Goal: Transaction & Acquisition: Purchase product/service

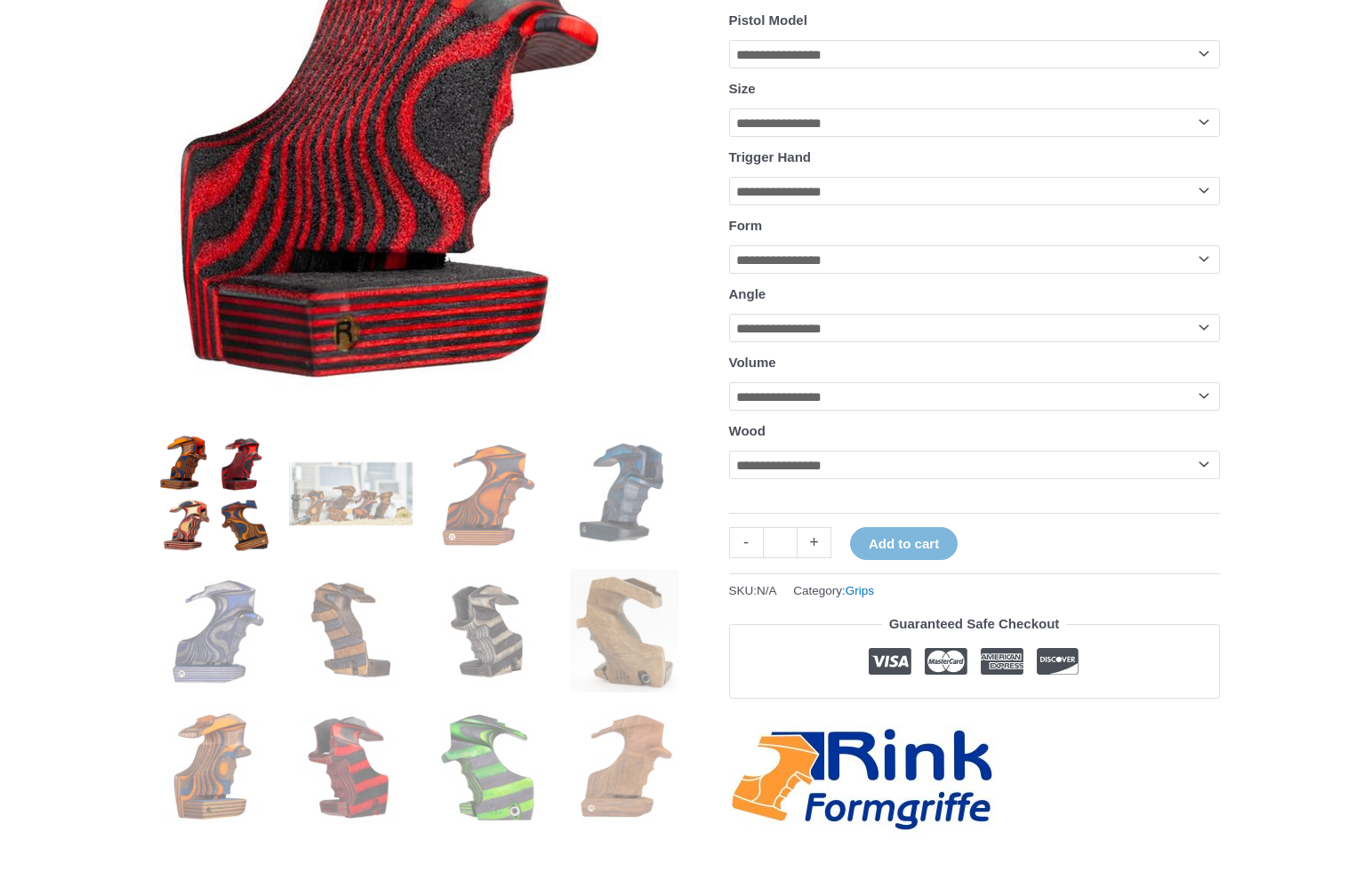
scroll to position [356, 0]
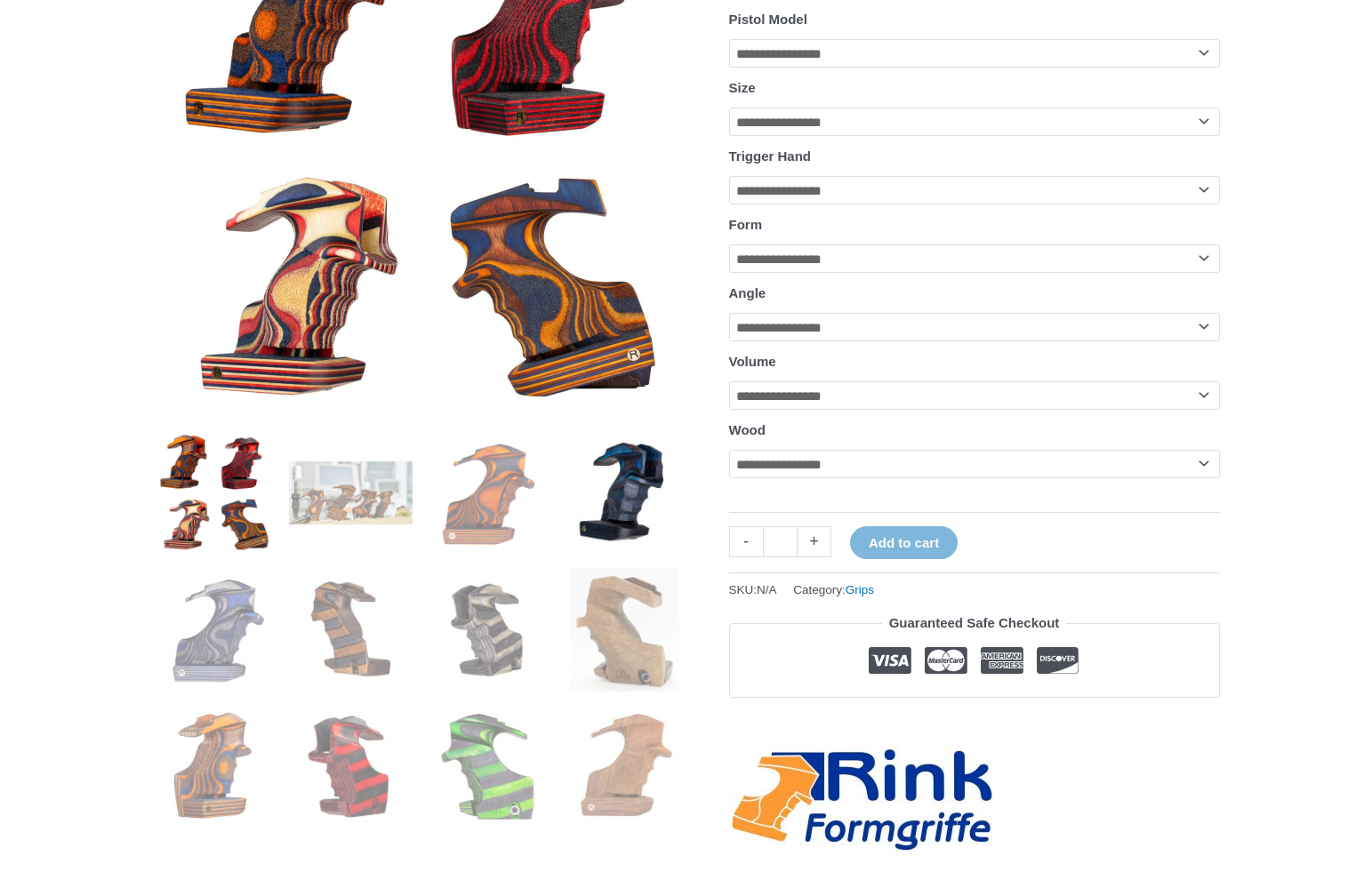
click at [637, 521] on img at bounding box center [624, 493] width 124 height 124
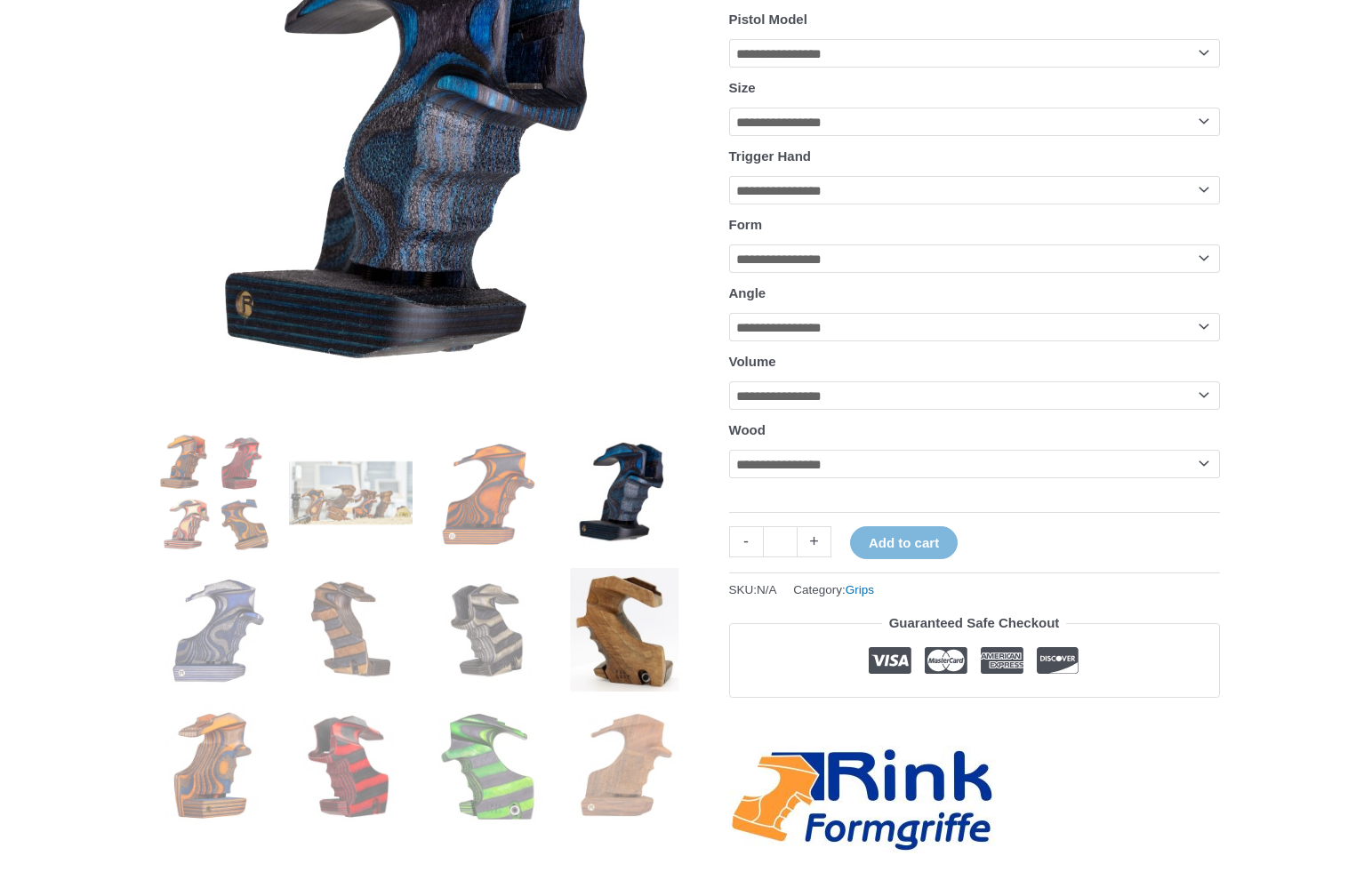
click at [624, 622] on img at bounding box center [624, 630] width 124 height 124
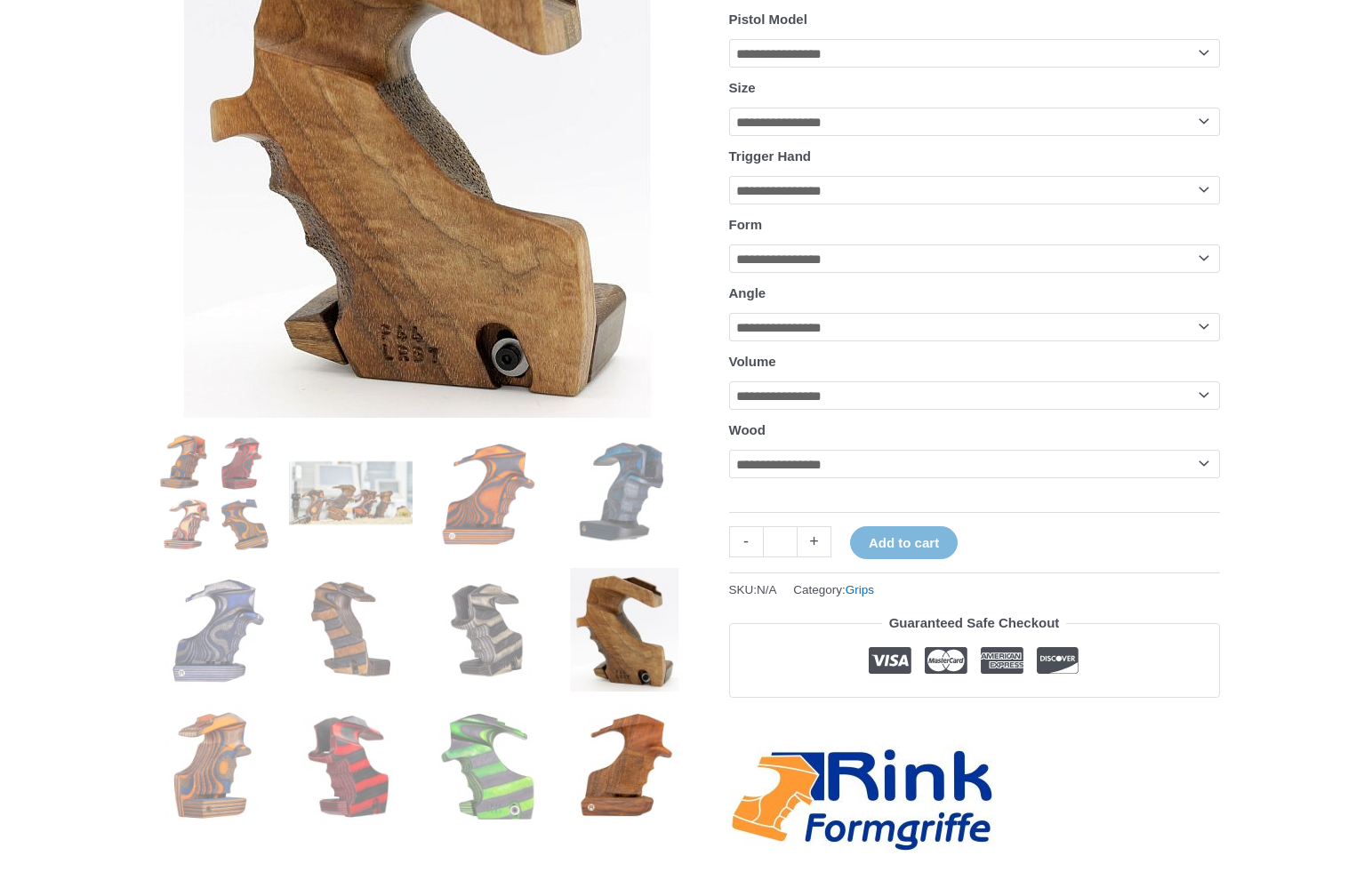
click at [609, 773] on img at bounding box center [624, 767] width 124 height 124
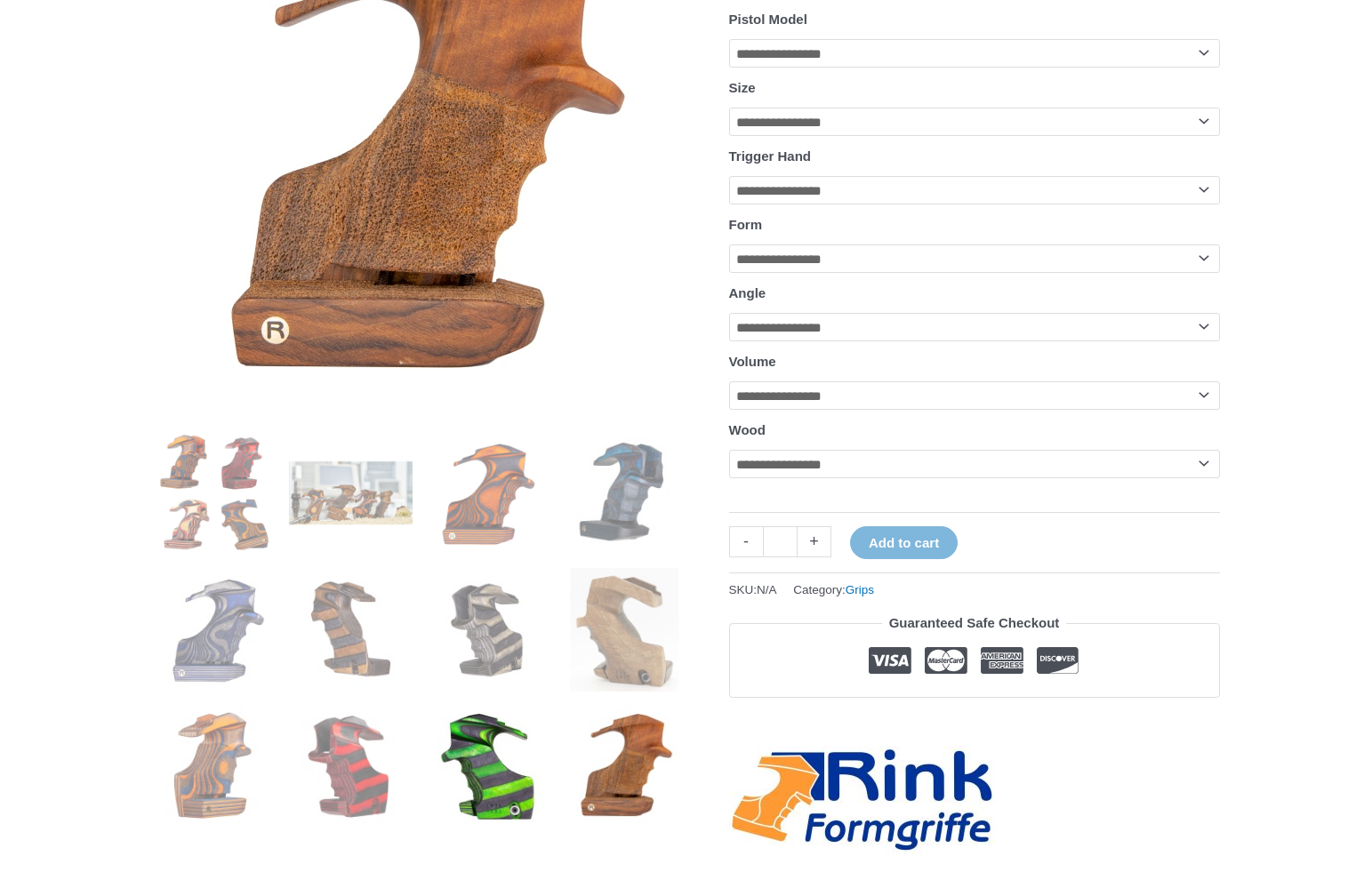
click at [446, 771] on img at bounding box center [487, 767] width 124 height 124
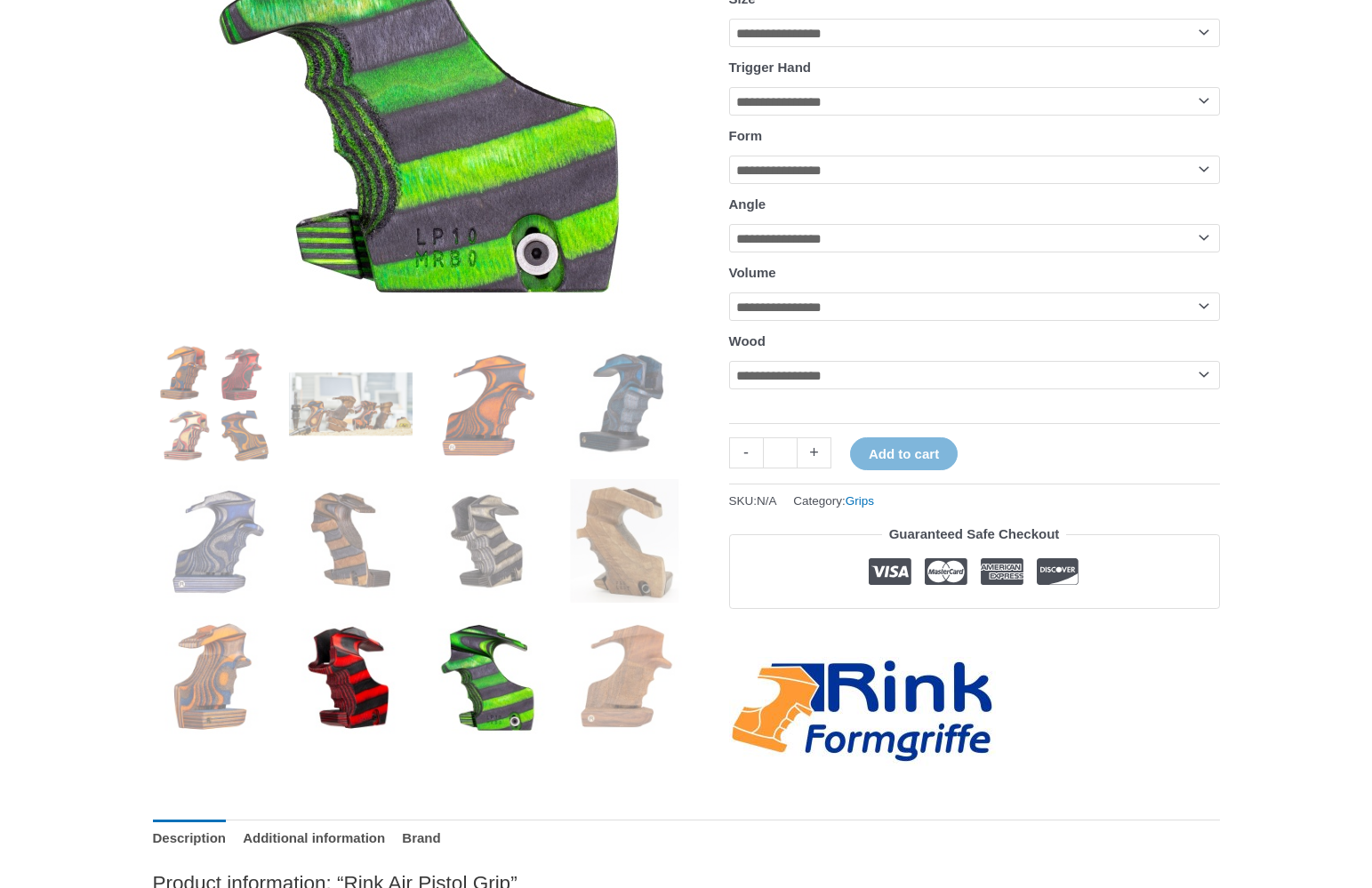
click at [349, 698] on img at bounding box center [351, 678] width 124 height 124
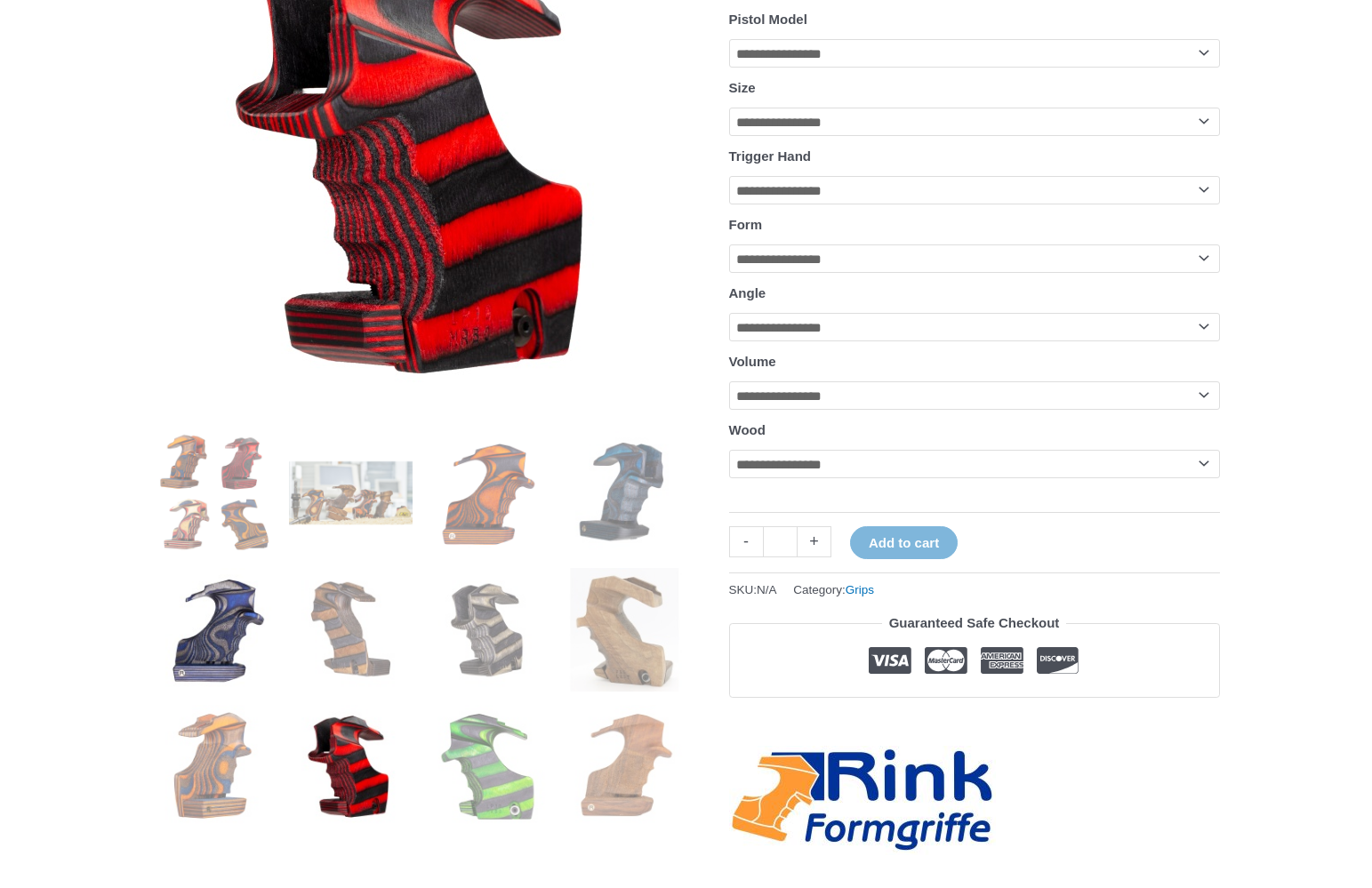
click at [219, 659] on img at bounding box center [215, 630] width 124 height 124
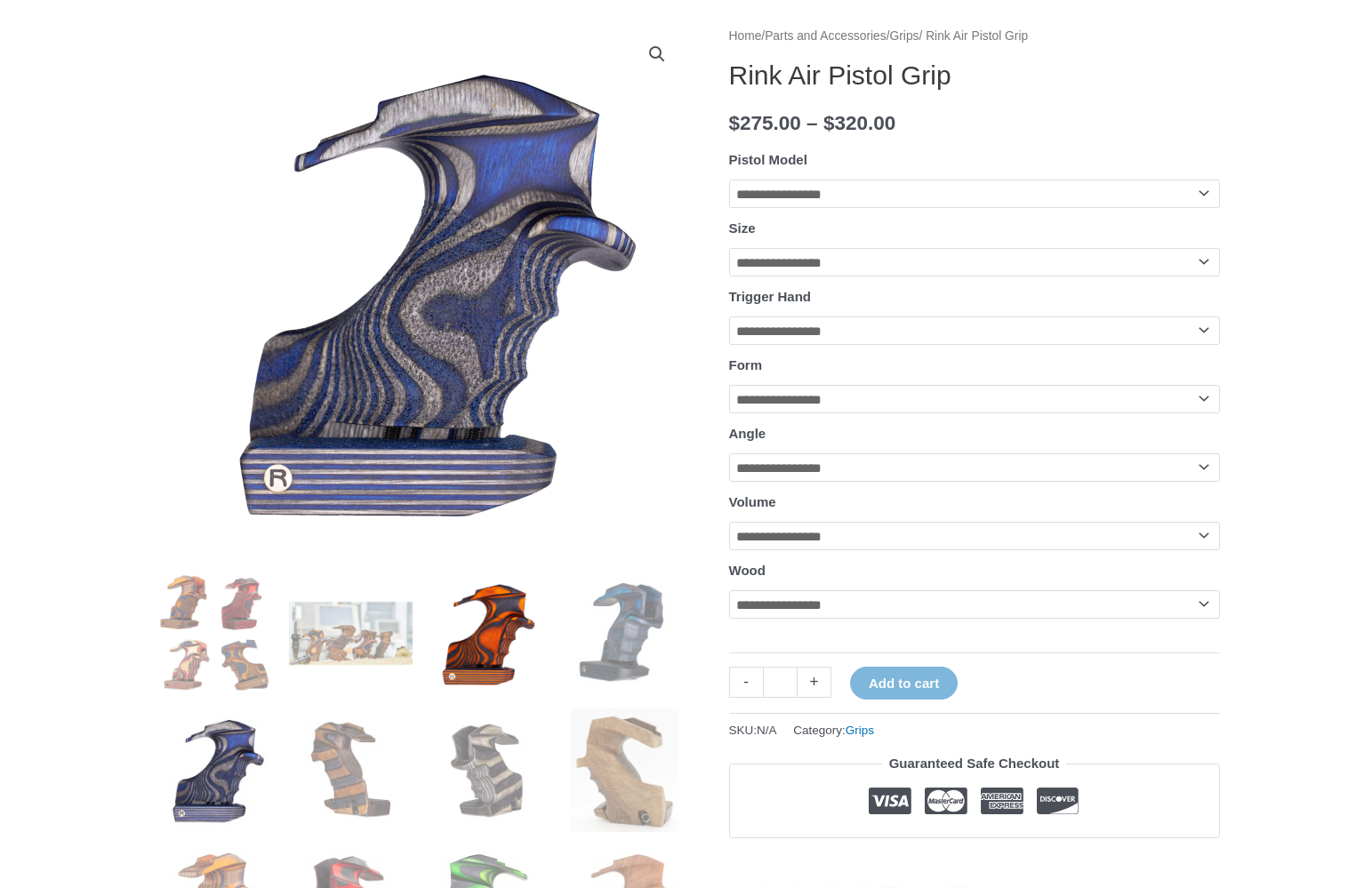
scroll to position [89, 0]
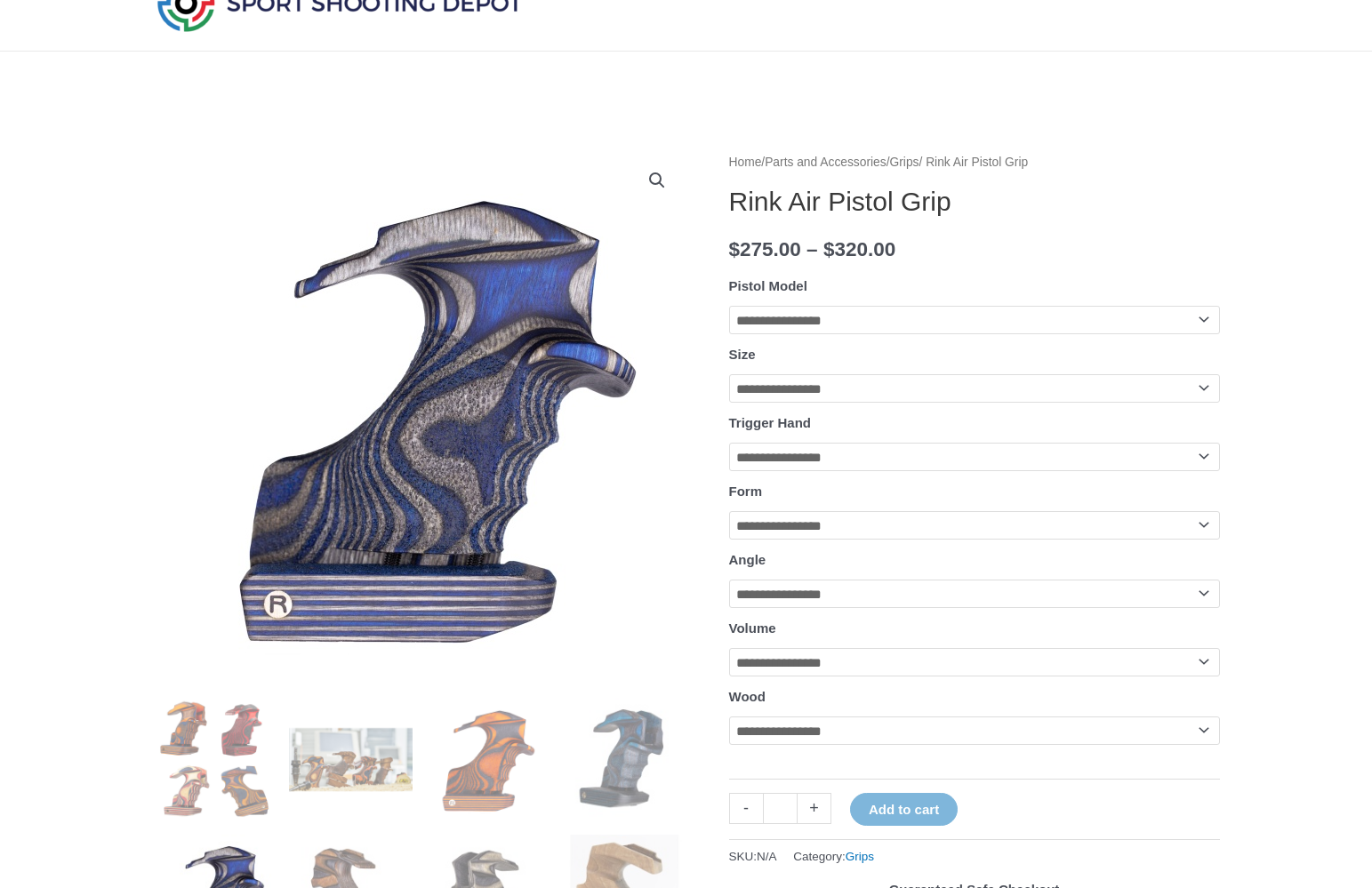
click at [490, 359] on img at bounding box center [420, 418] width 533 height 533
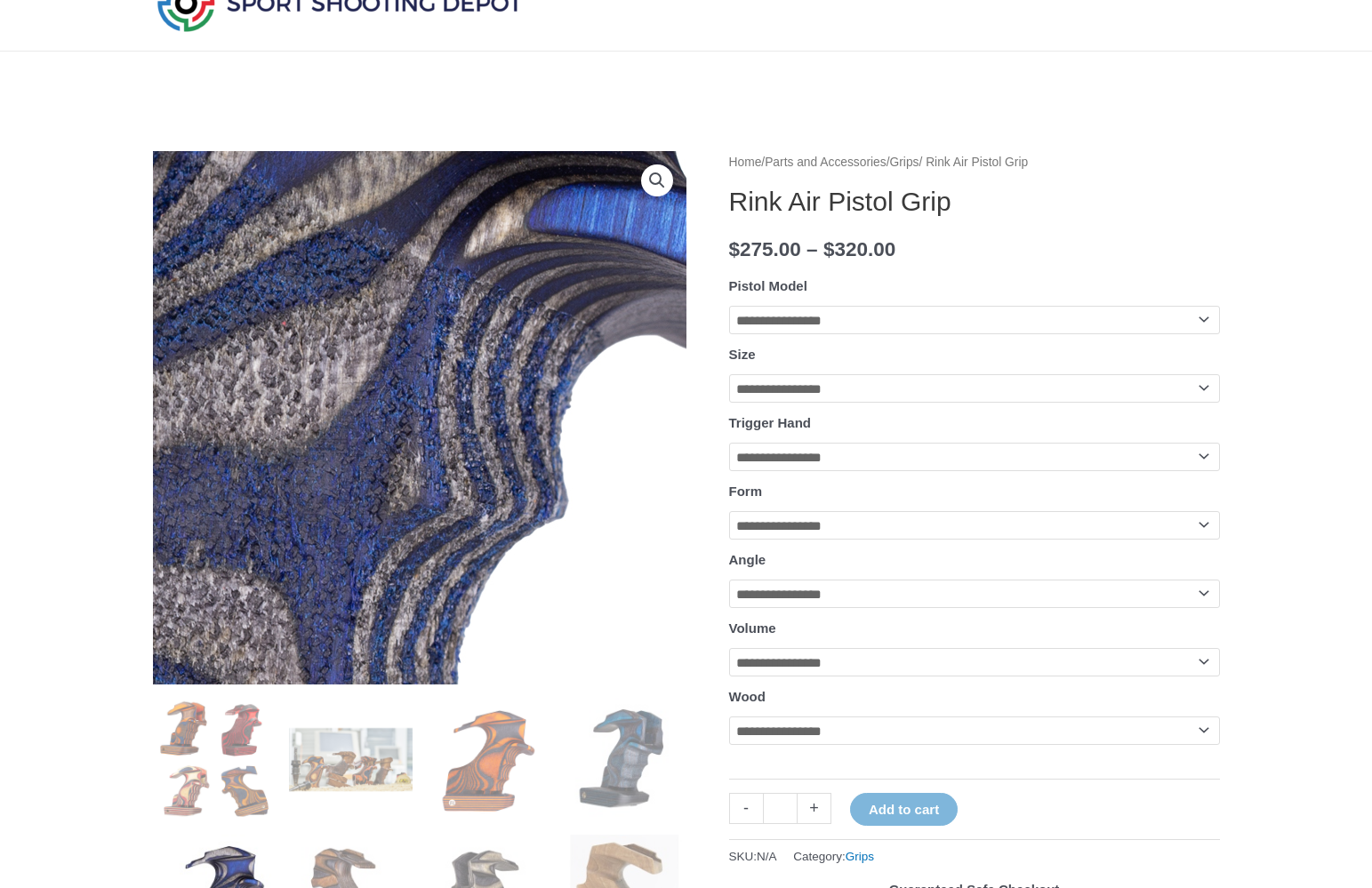
click at [554, 410] on img at bounding box center [103, 437] width 1778 height 1779
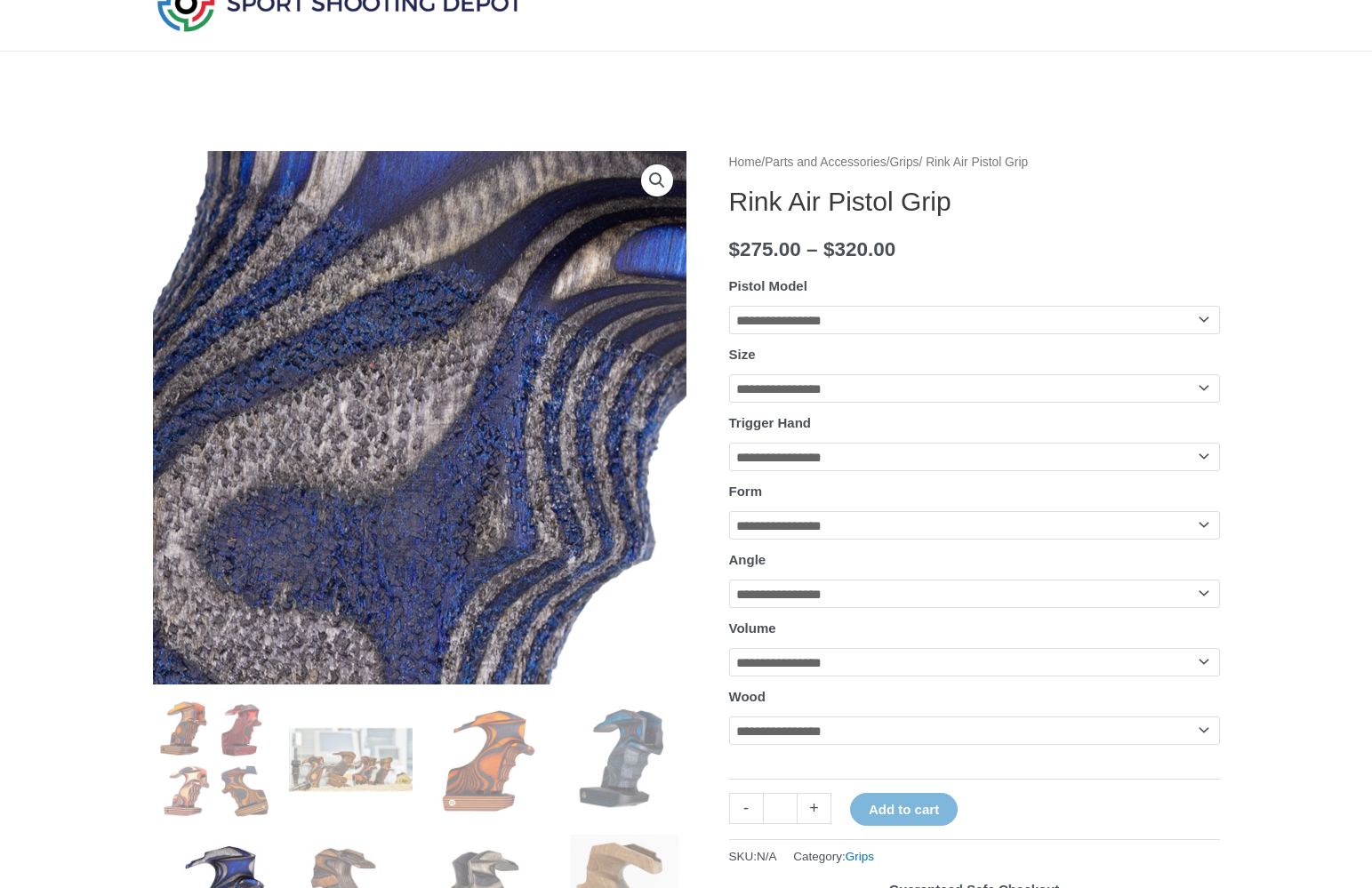
drag, startPoint x: 518, startPoint y: 392, endPoint x: 487, endPoint y: 275, distance: 121.0
click at [487, 275] on img at bounding box center [189, 478] width 1778 height 1779
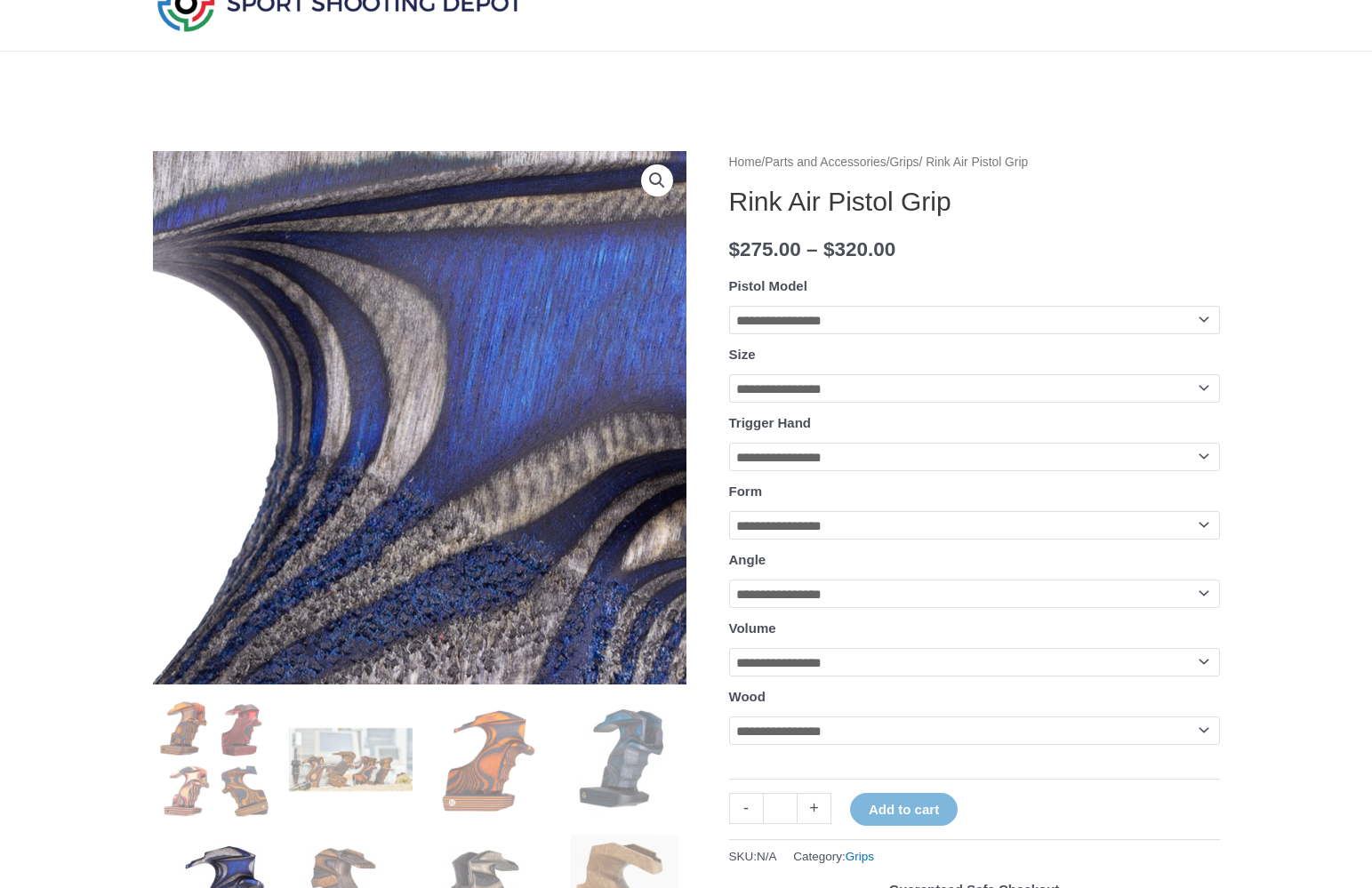
click at [487, 275] on img at bounding box center [260, 749] width 1778 height 1779
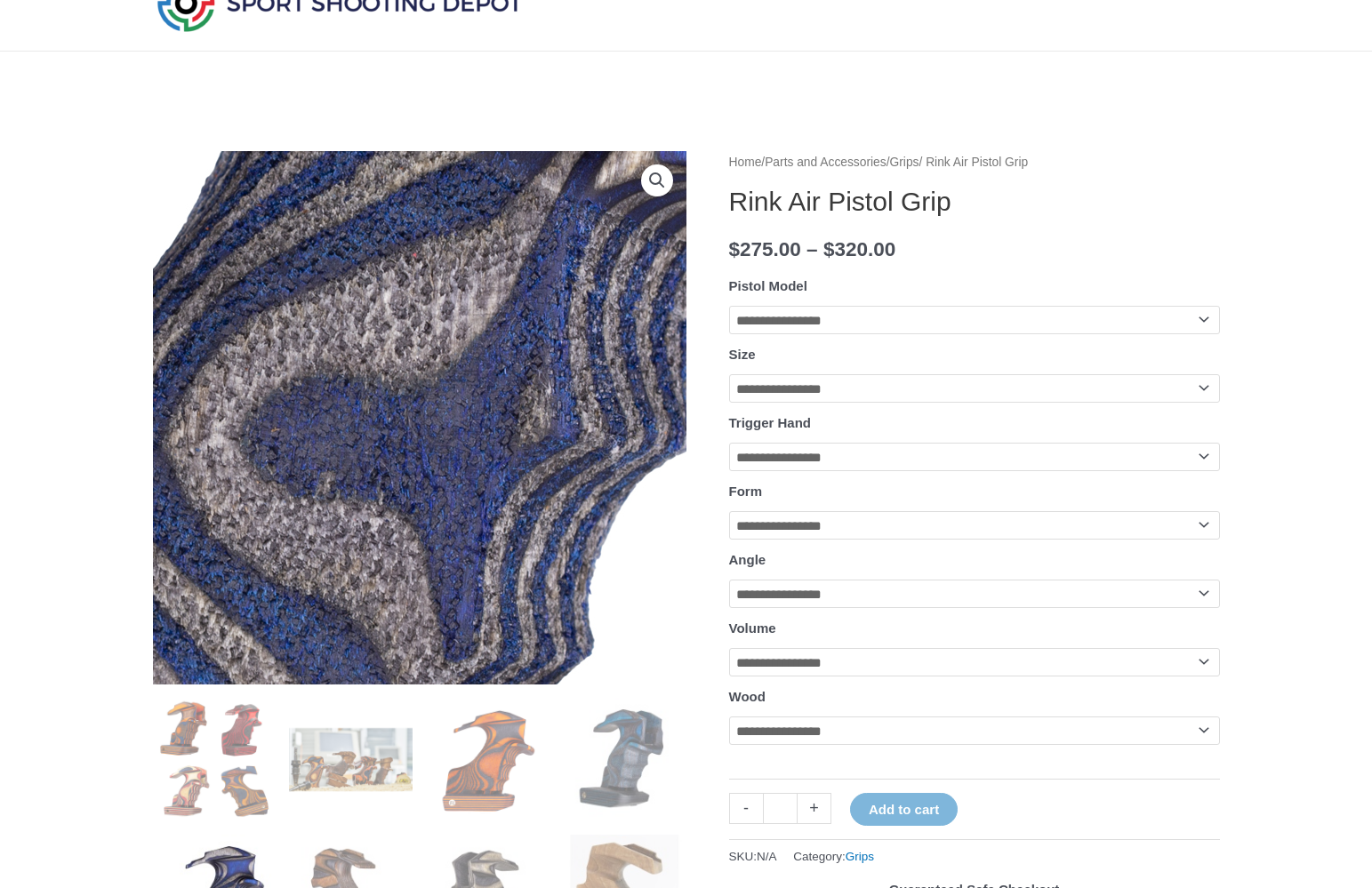
click at [499, 441] on img at bounding box center [233, 368] width 1778 height 1779
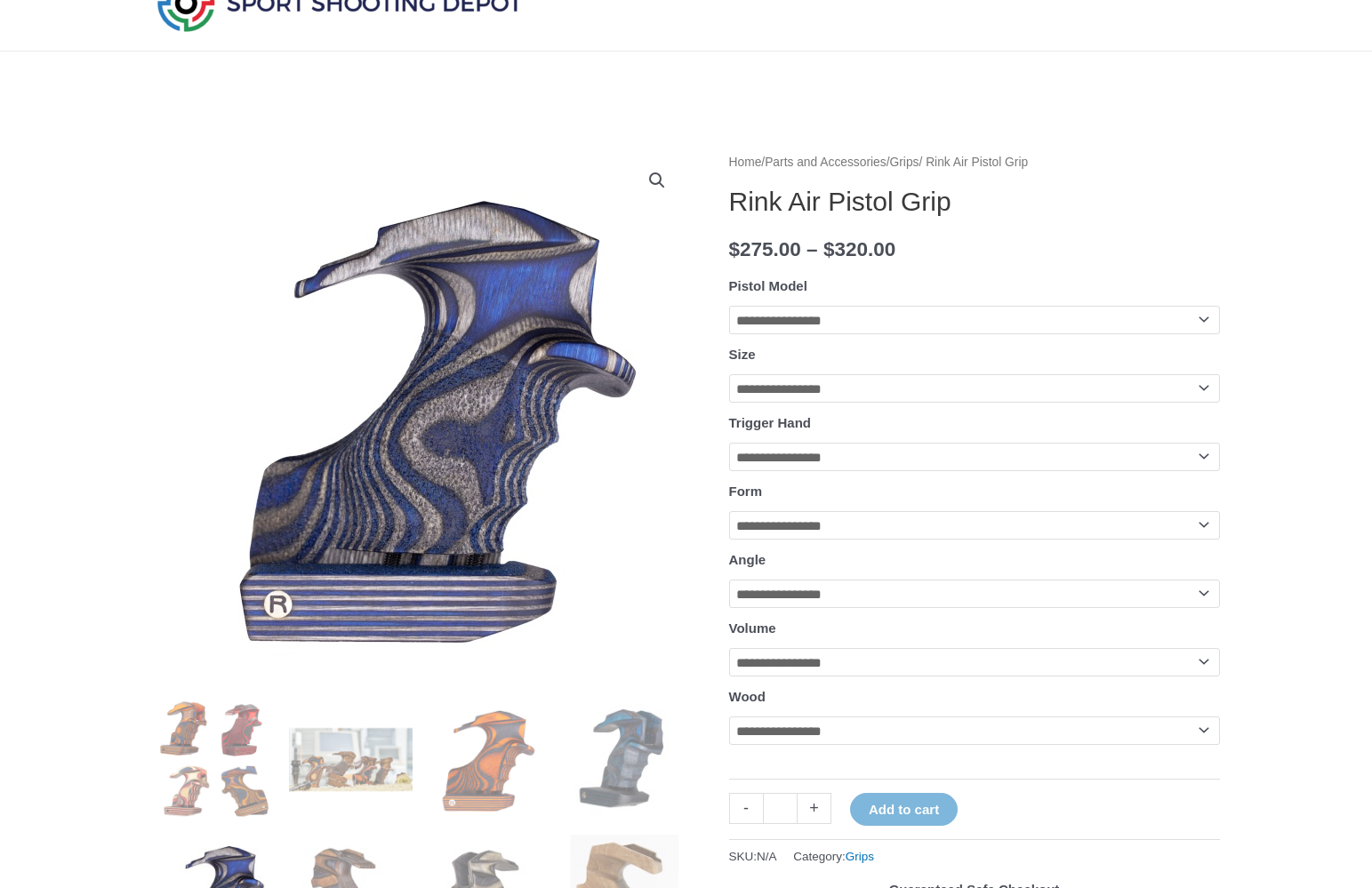
click at [644, 182] on link "View full-screen image gallery" at bounding box center [656, 180] width 32 height 32
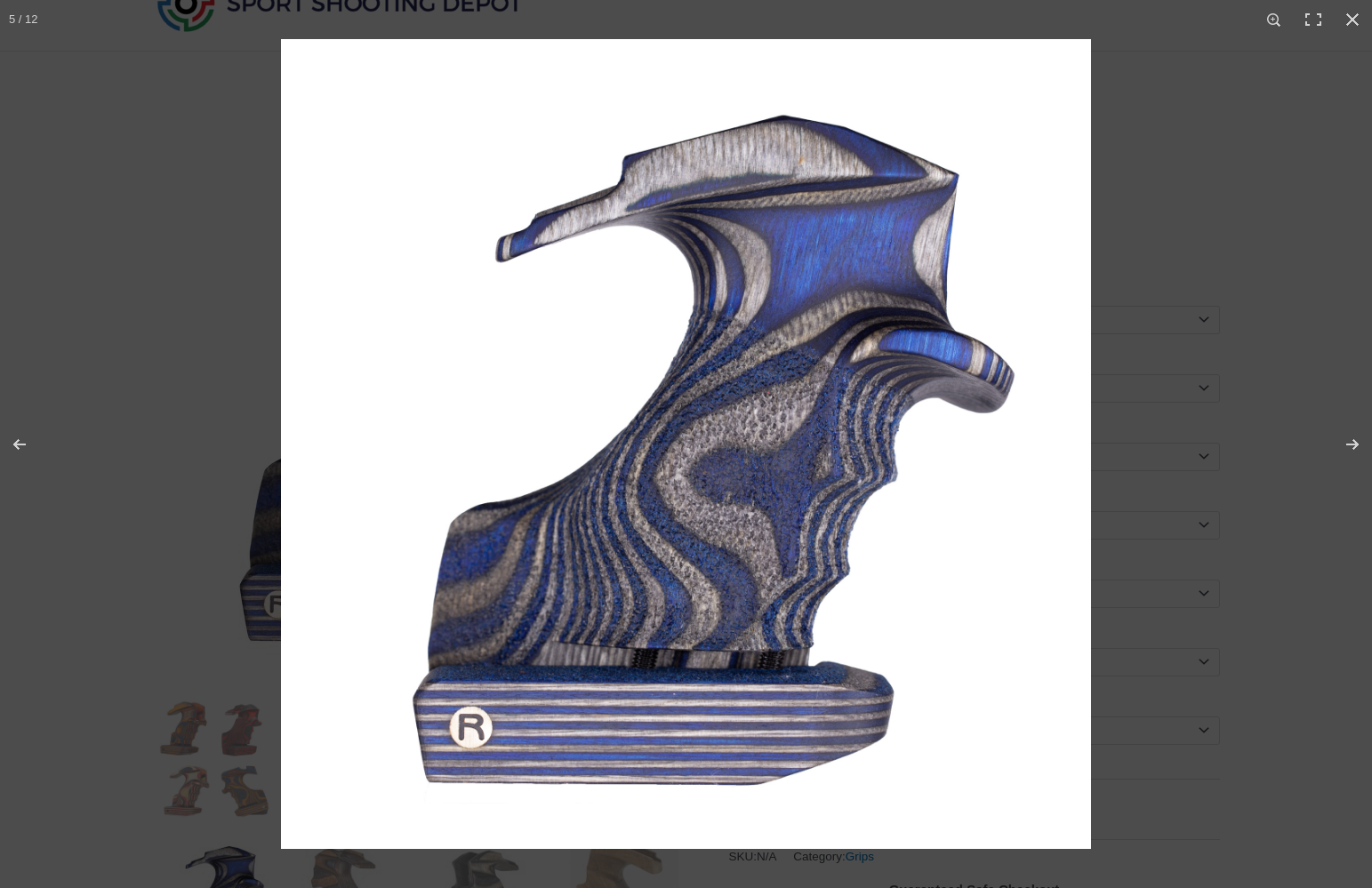
click at [652, 210] on img "Full screen image" at bounding box center [686, 444] width 810 height 810
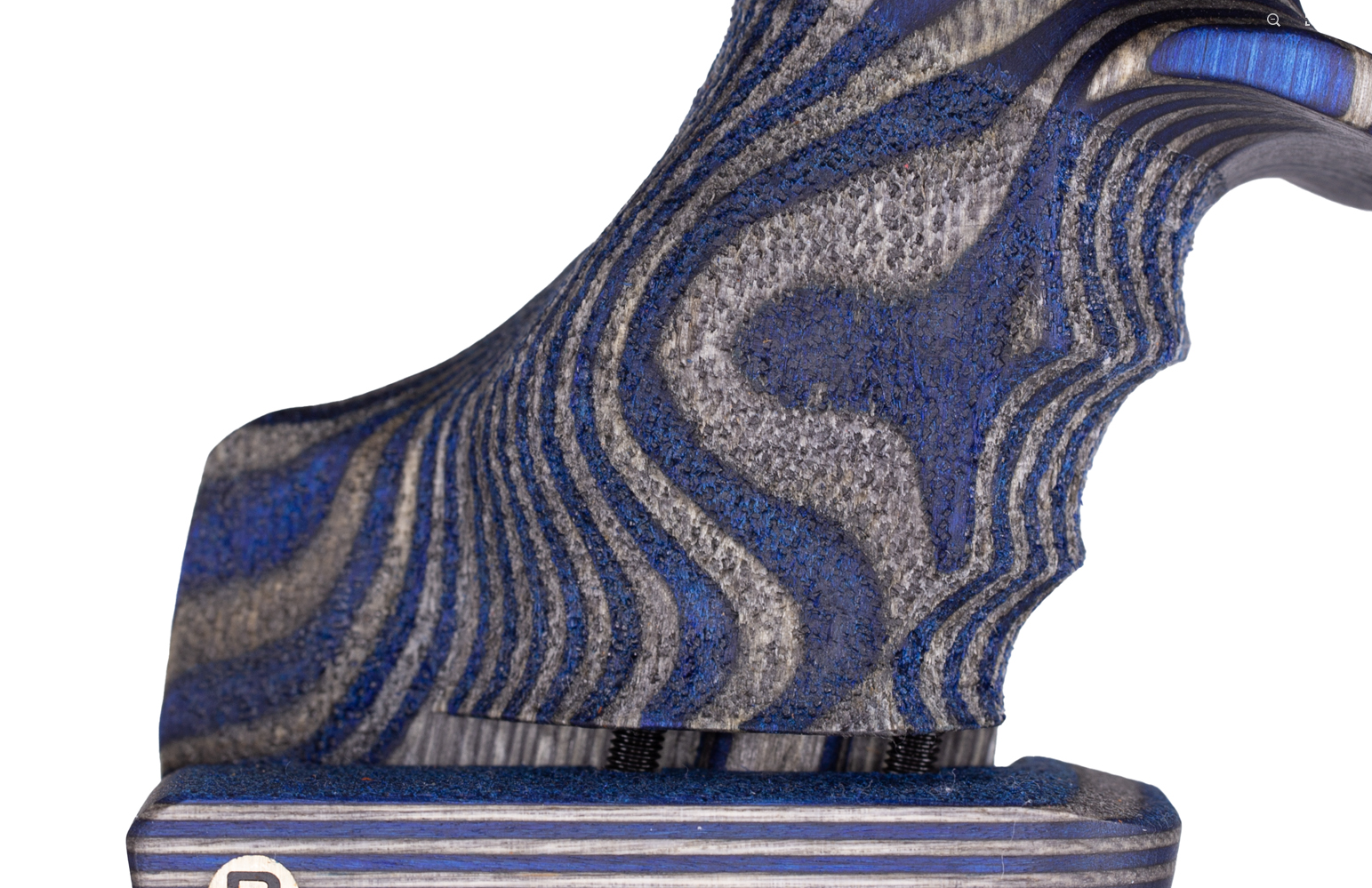
click at [247, 206] on img "Full screen image" at bounding box center [725, 278] width 1778 height 1779
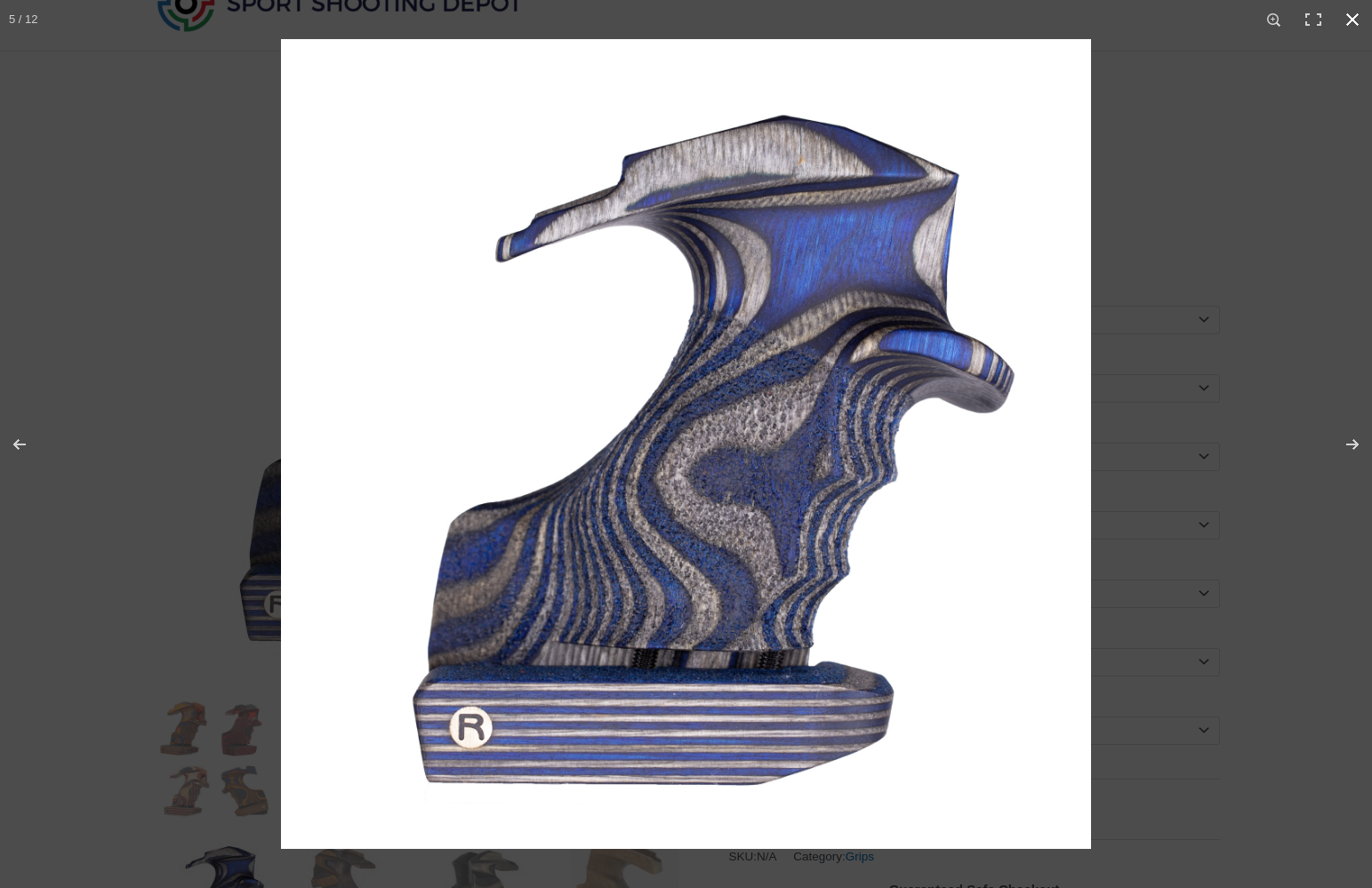
click at [90, 431] on div "Full screen image" at bounding box center [686, 444] width 1372 height 888
